Goal: Transaction & Acquisition: Purchase product/service

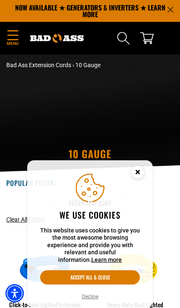
click at [116, 281] on button "Accept all & close" at bounding box center [90, 277] width 100 height 14
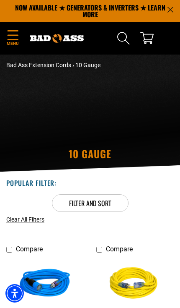
click at [17, 35] on icon "Menu" at bounding box center [13, 35] width 10 height 10
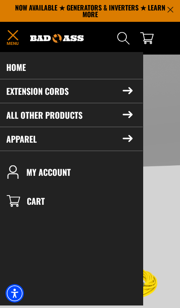
click at [127, 97] on summary "Extension Cords" at bounding box center [69, 90] width 147 height 23
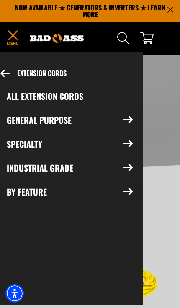
click at [127, 195] on icon at bounding box center [128, 191] width 10 height 7
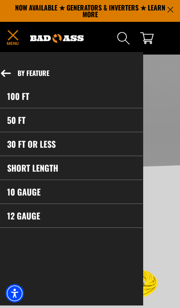
click at [55, 149] on link "30 ft or less" at bounding box center [70, 143] width 146 height 23
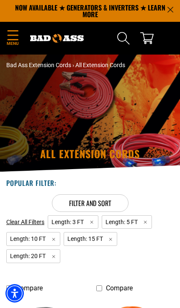
click at [101, 202] on span "Filter and sort" at bounding box center [90, 203] width 42 height 10
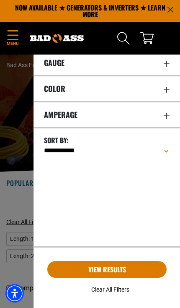
click at [170, 67] on icon "Gauge" at bounding box center [166, 63] width 7 height 7
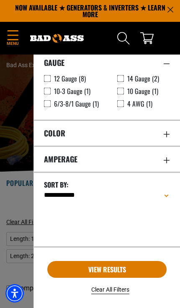
click at [49, 93] on rect at bounding box center [47, 91] width 7 height 7
click at [171, 161] on summary "Amperage" at bounding box center [107, 159] width 146 height 25
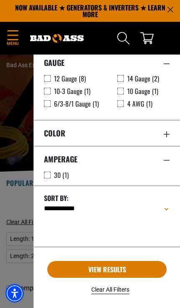
click at [132, 272] on button "View Results" at bounding box center [106, 269] width 119 height 17
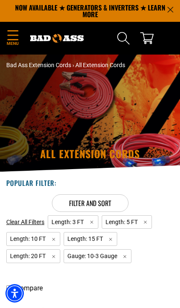
click at [4, 33] on div "Menu Home Extension Cords Extension Cords" at bounding box center [15, 38] width 30 height 20
click at [19, 37] on icon "Menu" at bounding box center [12, 35] width 13 height 10
